Goal: Task Accomplishment & Management: Use online tool/utility

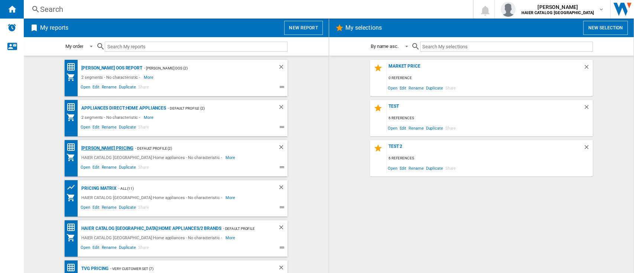
scroll to position [24, 0]
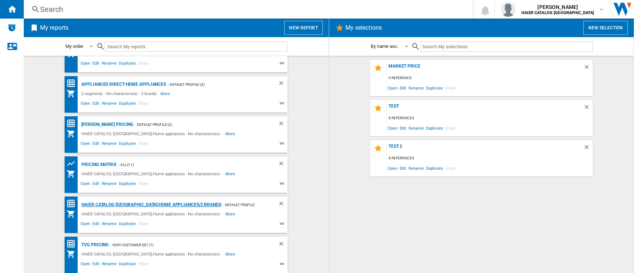
click at [107, 204] on div "HAIER CATALOG [GEOGRAPHIC_DATA]:Home appliances/2 brands" at bounding box center [151, 204] width 142 height 9
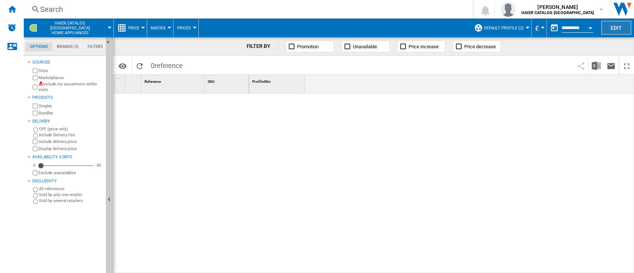
click at [617, 30] on button "Edit" at bounding box center [617, 28] width 30 height 14
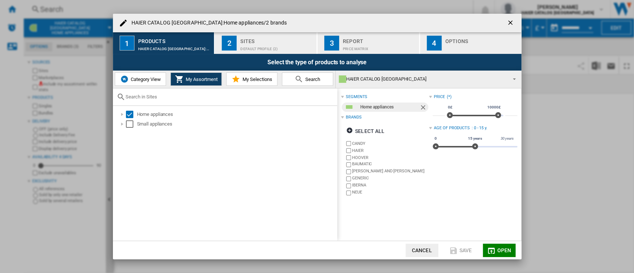
click at [258, 38] on div "Sites" at bounding box center [276, 39] width 73 height 8
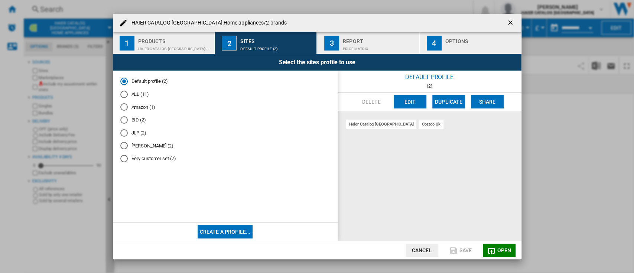
click at [128, 97] on md-radio-button "ALL (11)" at bounding box center [225, 94] width 210 height 7
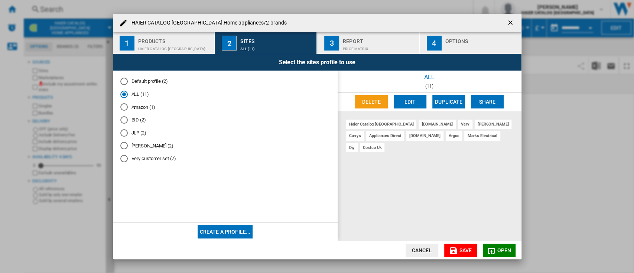
click at [413, 98] on button "Edit" at bounding box center [410, 101] width 33 height 13
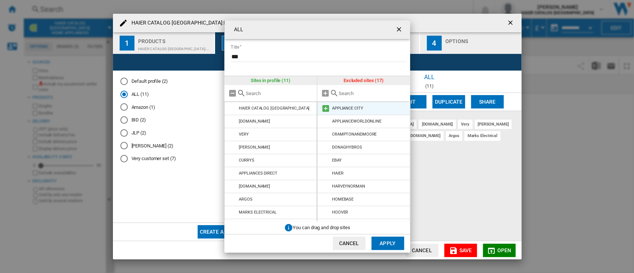
click at [326, 110] on md-icon at bounding box center [326, 108] width 9 height 9
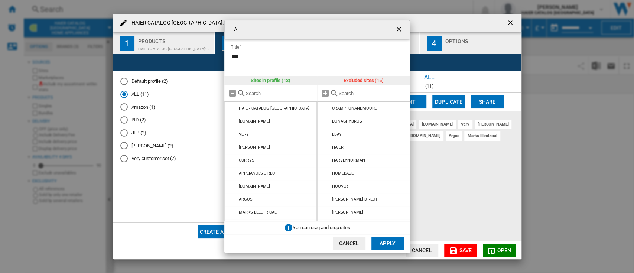
click at [326, 110] on md-icon at bounding box center [326, 108] width 9 height 9
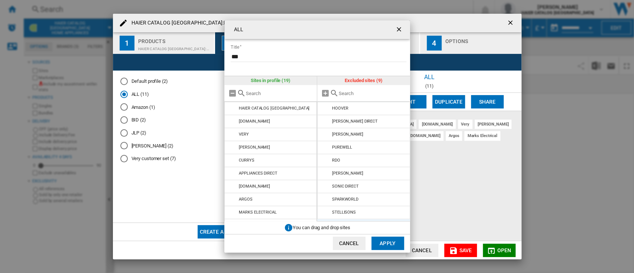
click at [326, 110] on md-icon at bounding box center [326, 108] width 9 height 9
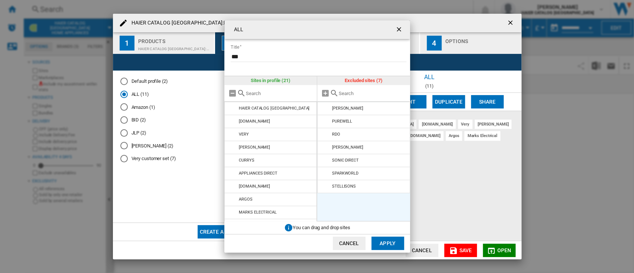
click at [326, 110] on md-icon at bounding box center [326, 108] width 9 height 9
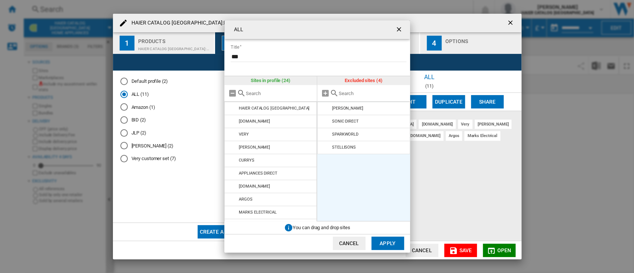
click at [326, 110] on md-icon at bounding box center [326, 108] width 9 height 9
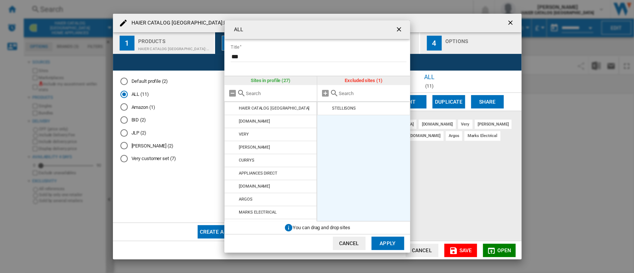
click at [326, 110] on md-icon at bounding box center [326, 108] width 9 height 9
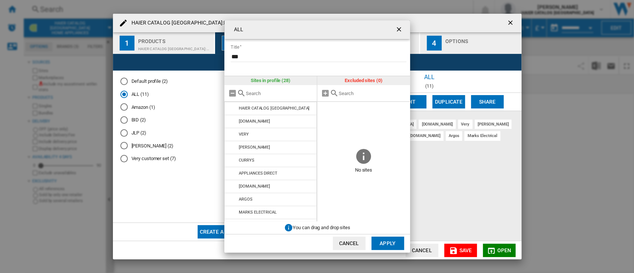
click at [385, 242] on button "Apply" at bounding box center [388, 243] width 33 height 13
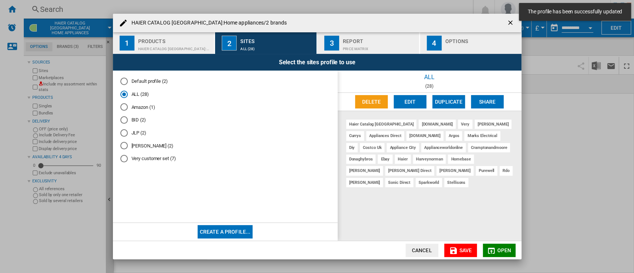
click at [191, 39] on div "Products" at bounding box center [174, 39] width 73 height 8
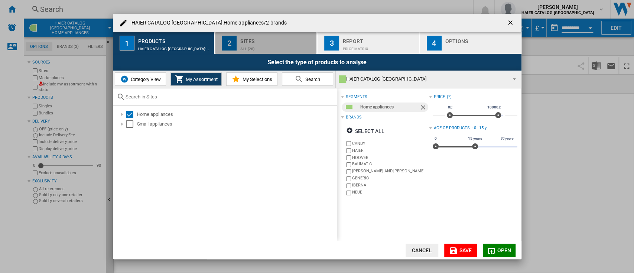
click at [261, 44] on div "ALL (28)" at bounding box center [276, 47] width 73 height 8
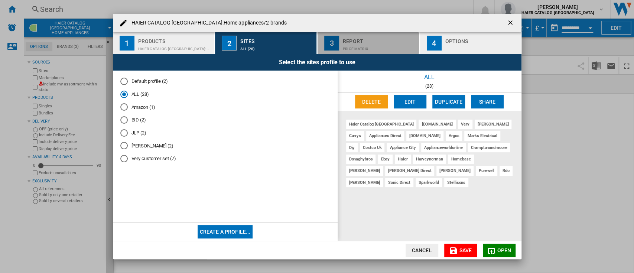
click at [370, 45] on div "Price Matrix" at bounding box center [379, 47] width 73 height 8
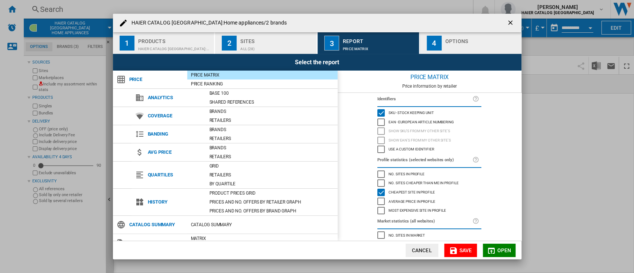
click at [480, 42] on div "Options" at bounding box center [482, 39] width 73 height 8
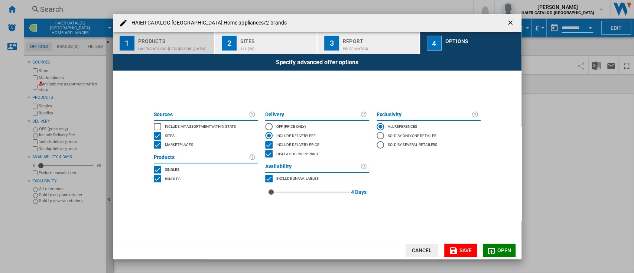
click at [142, 34] on button "1 Products HAIER CATALOG [GEOGRAPHIC_DATA]:Home appliances" at bounding box center [164, 43] width 102 height 22
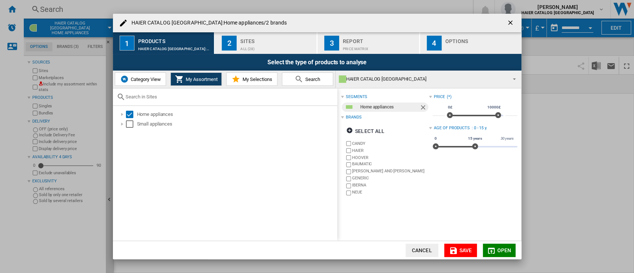
click at [355, 146] on label "CANDY" at bounding box center [390, 144] width 77 height 6
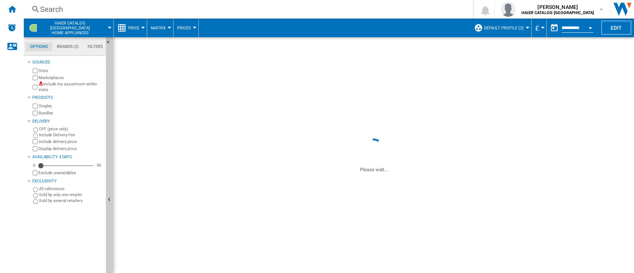
click at [349, 154] on div at bounding box center [441, 184] width 385 height 180
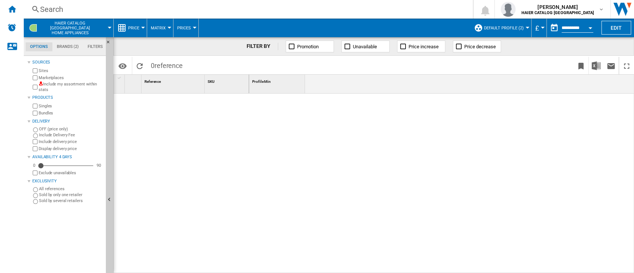
click at [514, 29] on span "Default profile (2)" at bounding box center [504, 28] width 40 height 5
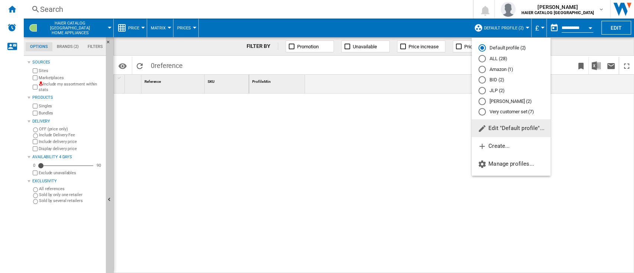
click at [496, 55] on md-radio-button "ALL (28)" at bounding box center [511, 58] width 65 height 7
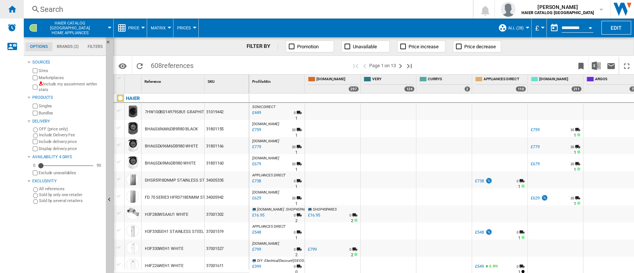
click at [16, 5] on ng-md-icon "Home" at bounding box center [11, 8] width 9 height 9
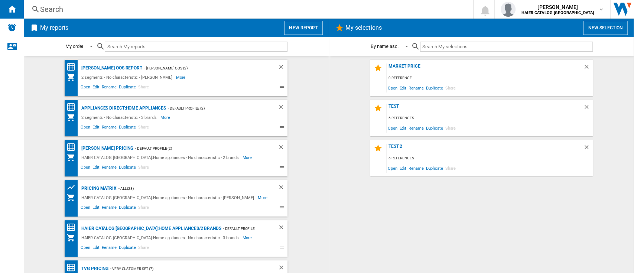
click at [315, 28] on button "New report" at bounding box center [303, 28] width 38 height 14
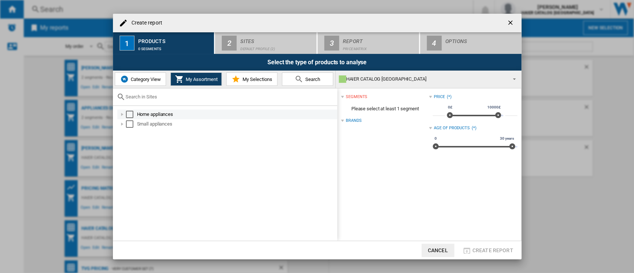
click at [125, 113] on div "Create report ..." at bounding box center [122, 114] width 7 height 7
click at [129, 113] on div "Select" at bounding box center [129, 114] width 7 height 7
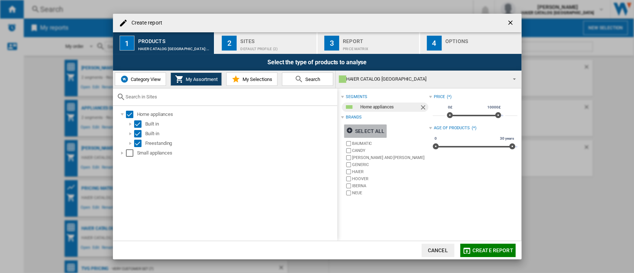
click at [356, 126] on div "Select all" at bounding box center [365, 131] width 38 height 13
click at [348, 128] on ng-md-icon "Create report ..." at bounding box center [350, 131] width 9 height 9
click at [351, 172] on label "HAIER" at bounding box center [387, 171] width 84 height 7
click at [259, 81] on span "My Selections" at bounding box center [256, 80] width 32 height 6
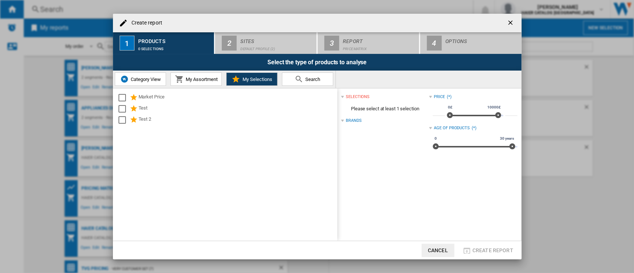
click at [317, 77] on span "Search" at bounding box center [312, 80] width 17 height 6
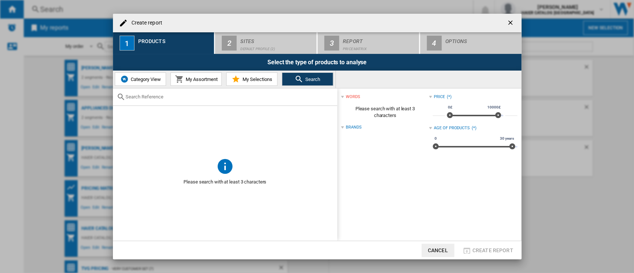
click at [141, 82] on span "Category View" at bounding box center [145, 80] width 32 height 6
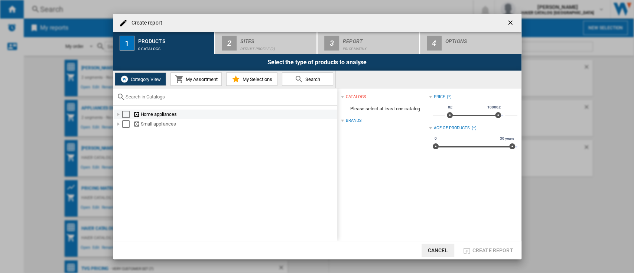
click at [143, 112] on div "Home appliances" at bounding box center [234, 114] width 203 height 7
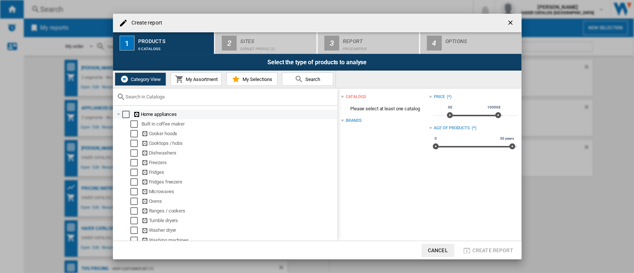
click at [125, 114] on div "Select" at bounding box center [125, 114] width 7 height 7
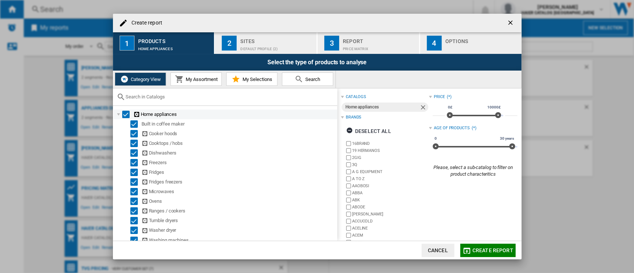
click at [117, 113] on div "Create report ..." at bounding box center [118, 114] width 7 height 7
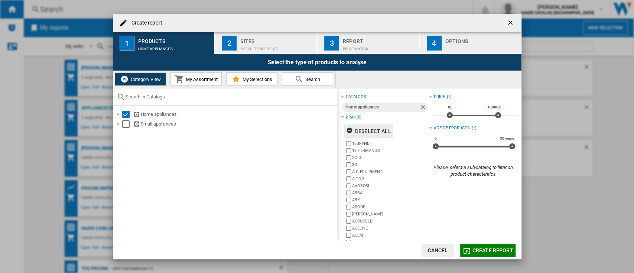
click at [349, 126] on div "Deselect all" at bounding box center [368, 131] width 45 height 13
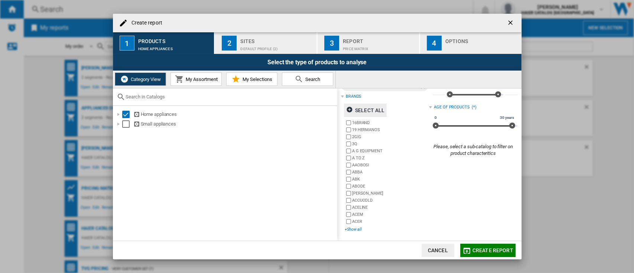
click at [352, 229] on div "+Show all" at bounding box center [387, 230] width 84 height 6
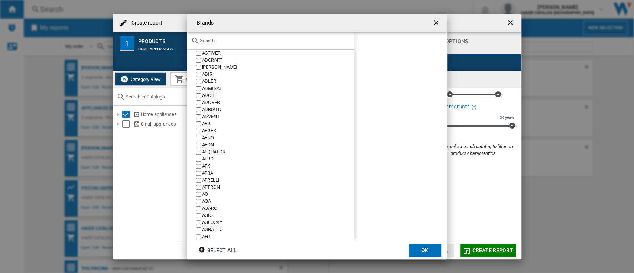
scroll to position [0, 0]
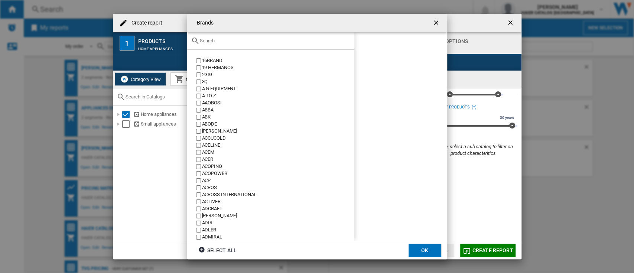
click at [206, 36] on div at bounding box center [270, 40] width 167 height 17
click at [208, 38] on input "text" at bounding box center [275, 41] width 151 height 6
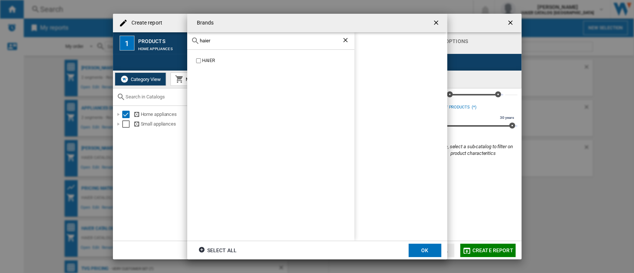
type input "haier"
click at [202, 60] on div "HAIER" at bounding box center [278, 60] width 152 height 7
click at [430, 244] on button "OK" at bounding box center [425, 250] width 33 height 13
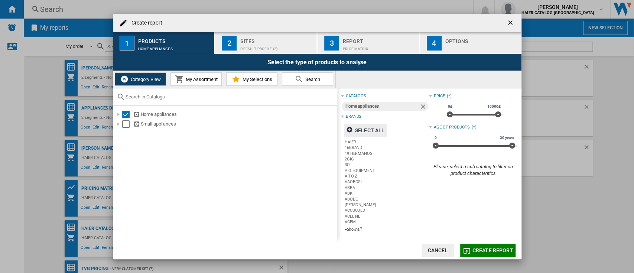
scroll to position [21, 0]
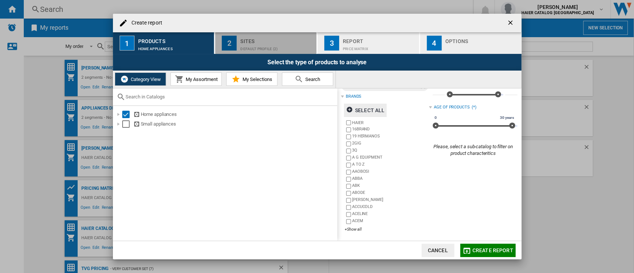
click at [245, 41] on div "Sites" at bounding box center [276, 39] width 73 height 8
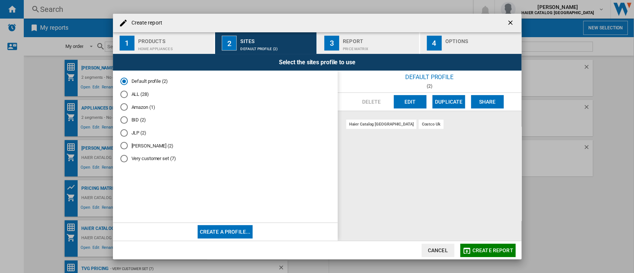
click at [128, 94] on md-radio-button "ALL (28)" at bounding box center [225, 94] width 210 height 7
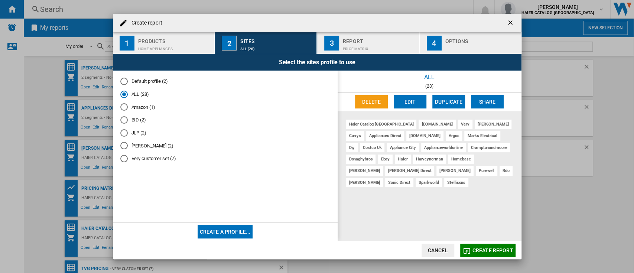
click at [358, 43] on div "Price Matrix" at bounding box center [379, 47] width 73 height 8
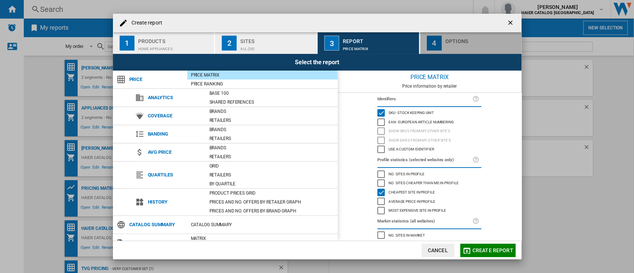
click at [465, 35] on div "Options" at bounding box center [482, 39] width 73 height 8
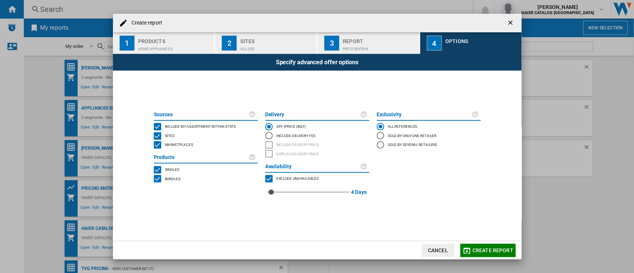
click at [484, 248] on span "Create report" at bounding box center [493, 251] width 41 height 6
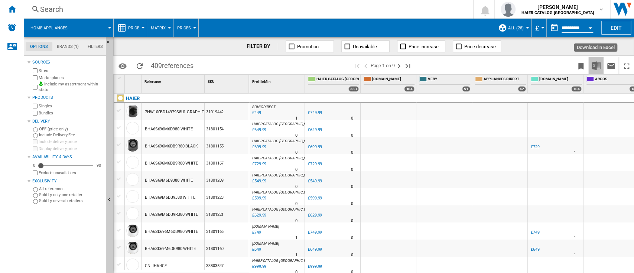
click at [594, 64] on img "Download in Excel" at bounding box center [596, 65] width 9 height 9
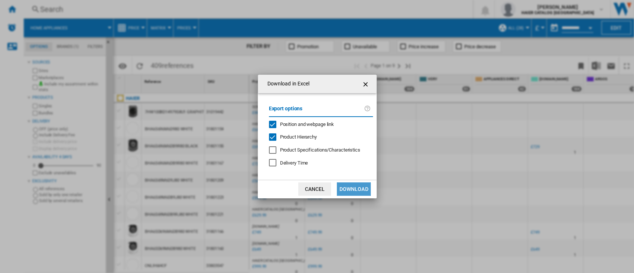
click at [354, 183] on button "Download" at bounding box center [353, 189] width 33 height 13
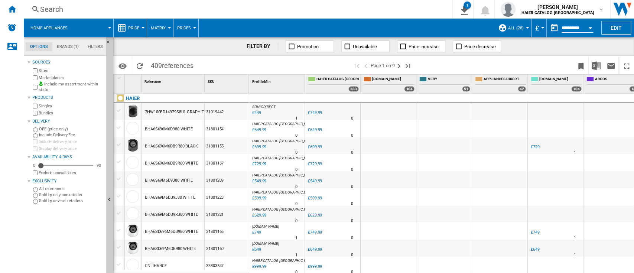
click at [501, 95] on div at bounding box center [500, 98] width 56 height 9
click at [64, 47] on md-tab-item "Brands (1)" at bounding box center [67, 46] width 31 height 9
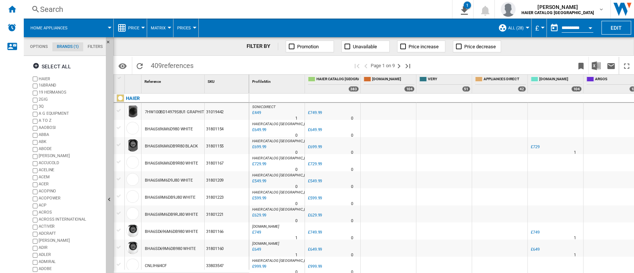
scroll to position [28, 0]
click at [97, 45] on md-tab-item "Filters" at bounding box center [95, 46] width 24 height 9
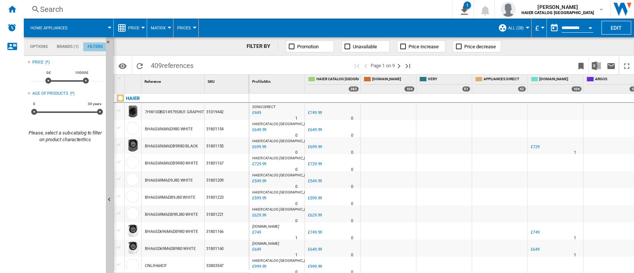
scroll to position [48, 0]
click at [35, 42] on md-tab-item "Options" at bounding box center [39, 46] width 27 height 9
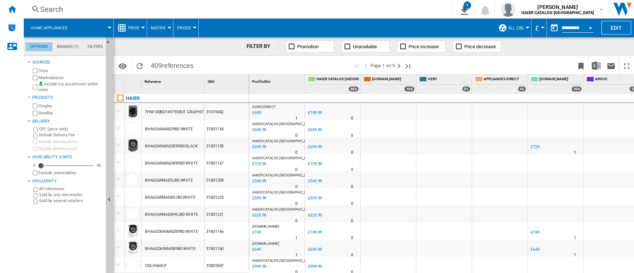
scroll to position [9, 0]
click at [52, 20] on button "Home appliances" at bounding box center [52, 28] width 45 height 19
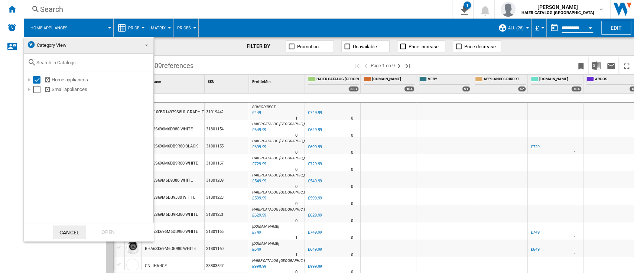
click at [10, 10] on md-backdrop at bounding box center [317, 136] width 634 height 273
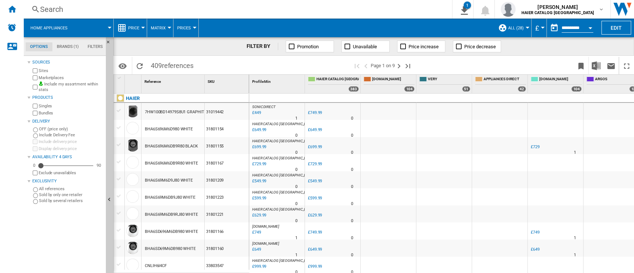
click at [136, 26] on button "Price" at bounding box center [135, 28] width 15 height 19
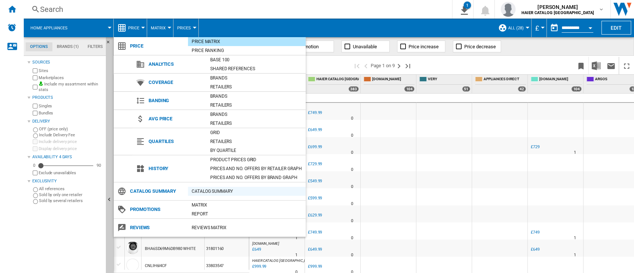
click at [208, 192] on div "Catalog Summary" at bounding box center [247, 191] width 118 height 7
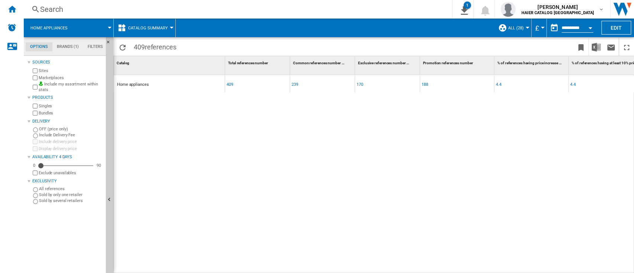
click at [170, 29] on md-menu "Catalog Summary Price Price Matrix Price Ranking Analytics Base 100 Shared refe…" at bounding box center [145, 28] width 62 height 19
click at [167, 25] on button "Catalog Summary" at bounding box center [149, 28] width 43 height 19
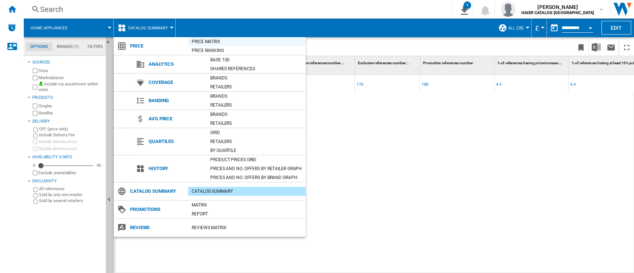
click at [213, 39] on div "Price Matrix" at bounding box center [247, 41] width 118 height 7
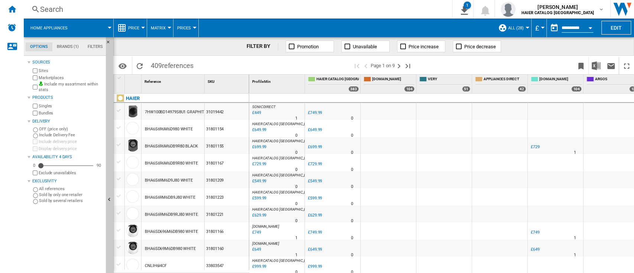
click at [550, 79] on span "[DOMAIN_NAME]" at bounding box center [561, 80] width 42 height 6
drag, startPoint x: 557, startPoint y: 80, endPoint x: 462, endPoint y: 78, distance: 95.2
click at [97, 42] on md-tab-item "Filters" at bounding box center [95, 46] width 24 height 9
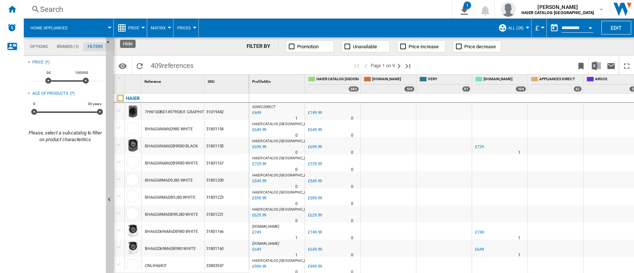
click at [107, 41] on ng-md-icon "Hide" at bounding box center [110, 44] width 9 height 9
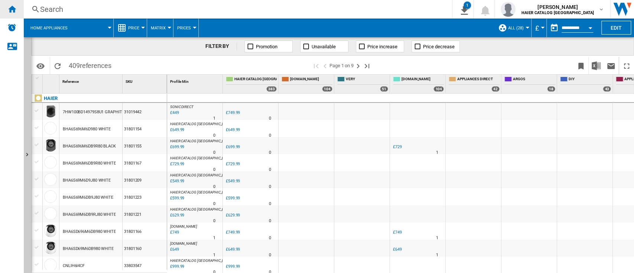
click at [12, 14] on div "Home" at bounding box center [12, 9] width 24 height 19
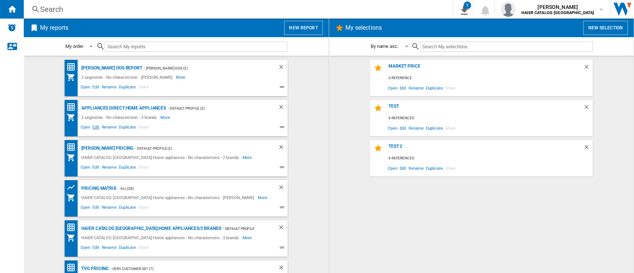
click at [96, 130] on span "Edit" at bounding box center [95, 128] width 9 height 9
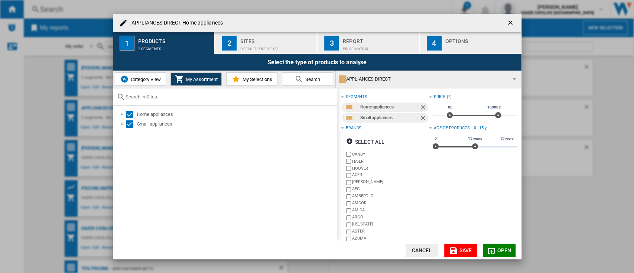
click at [410, 75] on div "APPLIANCES DIRECT" at bounding box center [423, 79] width 168 height 10
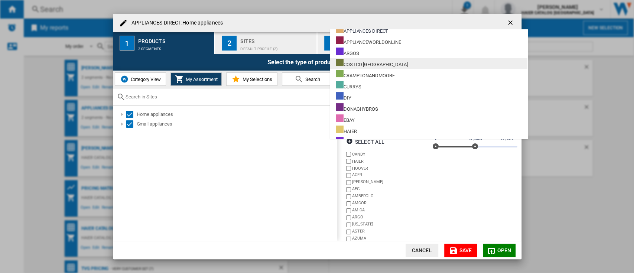
click at [354, 64] on div "COSTCO [GEOGRAPHIC_DATA]" at bounding box center [372, 63] width 72 height 9
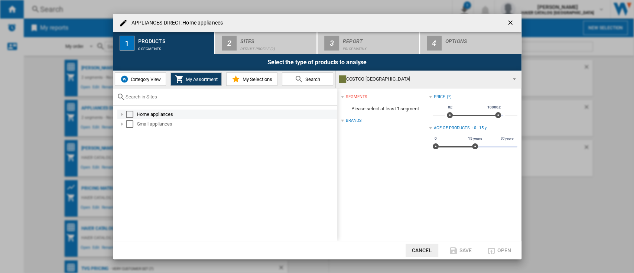
click at [136, 113] on md-checkbox "Select" at bounding box center [131, 114] width 11 height 7
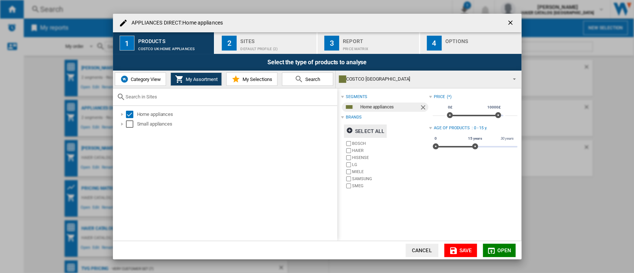
click at [348, 135] on ng-md-icon "APPLIANCES DIRECT:Home ..." at bounding box center [350, 131] width 9 height 9
click at [349, 131] on ng-md-icon "APPLIANCES DIRECT:Home ..." at bounding box center [350, 131] width 9 height 9
click at [345, 150] on label "HAIER" at bounding box center [387, 150] width 84 height 7
click at [258, 48] on div "Default profile (2)" at bounding box center [276, 47] width 73 height 8
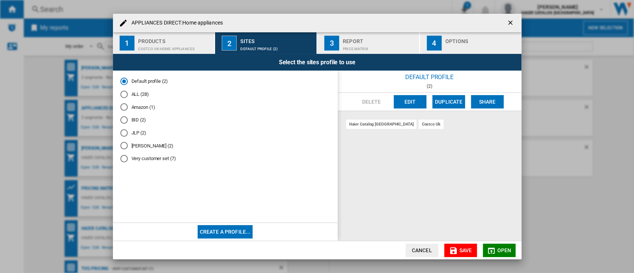
click at [146, 94] on md-radio-button "ALL (28)" at bounding box center [225, 94] width 210 height 7
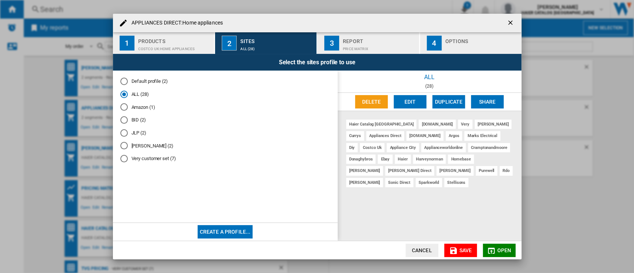
click at [371, 46] on div "Price Matrix" at bounding box center [379, 47] width 73 height 8
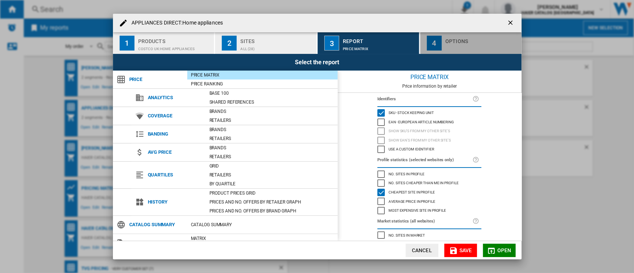
click at [455, 36] on div "Options" at bounding box center [482, 39] width 73 height 8
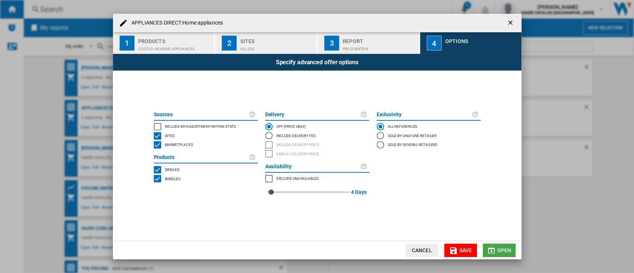
click at [500, 245] on button "Open" at bounding box center [499, 250] width 33 height 13
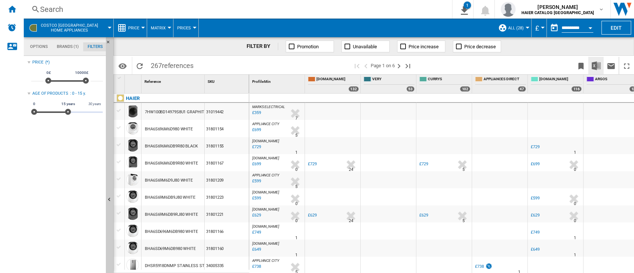
click at [598, 66] on img "Download in Excel" at bounding box center [596, 65] width 9 height 9
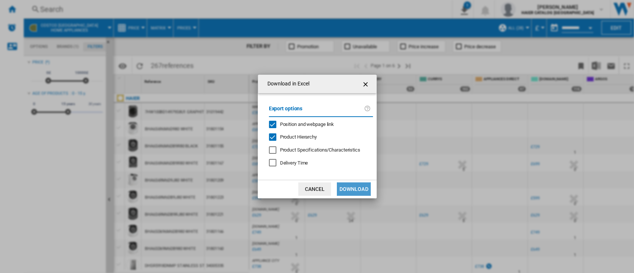
click at [348, 188] on button "Download" at bounding box center [353, 189] width 33 height 13
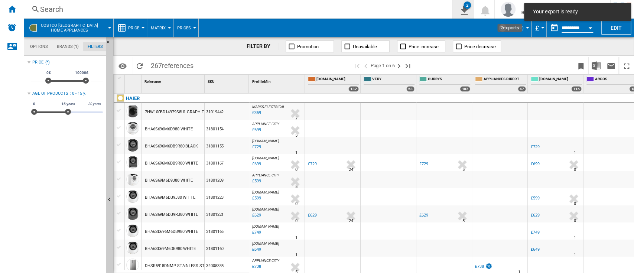
click at [468, 10] on ng-md-icon "2\a exports" at bounding box center [463, 9] width 9 height 9
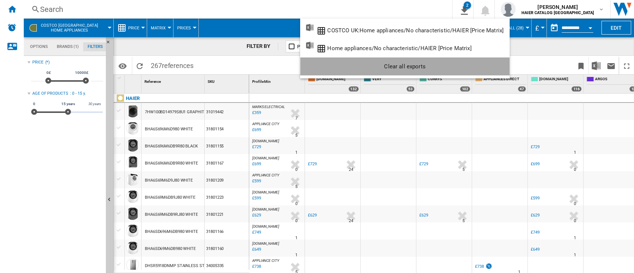
click at [419, 67] on div "Clear all exports" at bounding box center [405, 66] width 198 height 13
